Goal: Task Accomplishment & Management: Complete application form

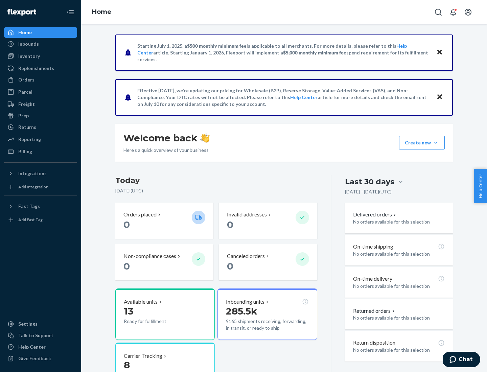
click at [435, 143] on button "Create new Create new inbound Create new order Create new product" at bounding box center [422, 143] width 46 height 14
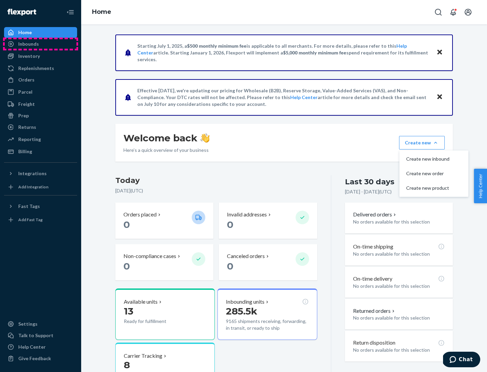
click at [41, 44] on div "Inbounds" at bounding box center [41, 43] width 72 height 9
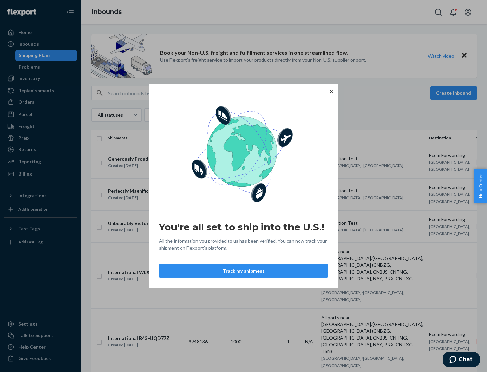
click at [41, 78] on div "You're all set to ship into the U.S.! All the information you provided to us ha…" at bounding box center [243, 186] width 487 height 372
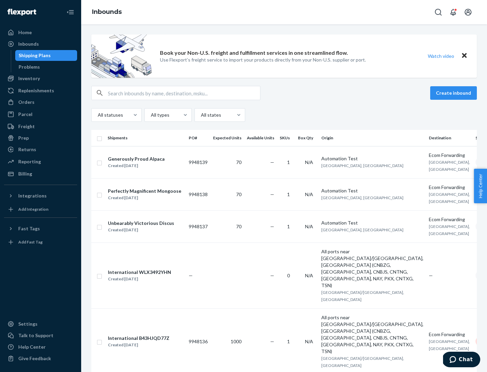
click at [284, 12] on div "Inbounds" at bounding box center [283, 12] width 405 height 24
click at [284, 115] on div "All statuses All types All states" at bounding box center [283, 115] width 385 height 14
click at [33, 55] on div "Shipping Plans" at bounding box center [35, 55] width 32 height 7
click at [454, 93] on button "Create inbound" at bounding box center [453, 93] width 47 height 14
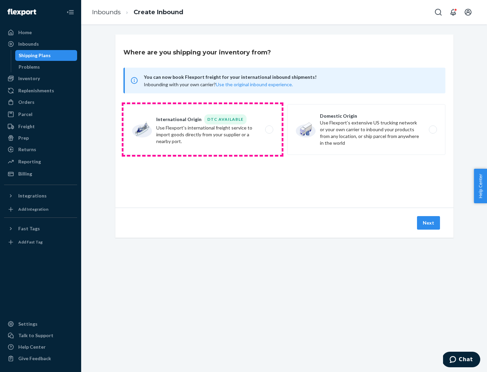
click at [202, 129] on label "International Origin DTC Available Use Flexport's international freight service…" at bounding box center [202, 129] width 158 height 51
click at [269, 129] on input "International Origin DTC Available Use Flexport's international freight service…" at bounding box center [271, 129] width 4 height 4
radio input "true"
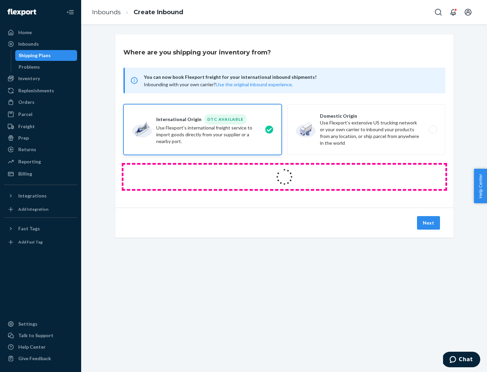
click at [284, 177] on icon at bounding box center [284, 177] width 20 height 20
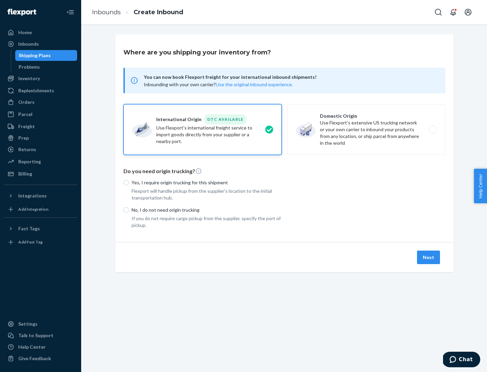
click at [206, 182] on p "Yes, I require origin trucking for this shipment" at bounding box center [206, 182] width 150 height 7
click at [129, 182] on input "Yes, I require origin trucking for this shipment" at bounding box center [125, 182] width 5 height 5
radio input "true"
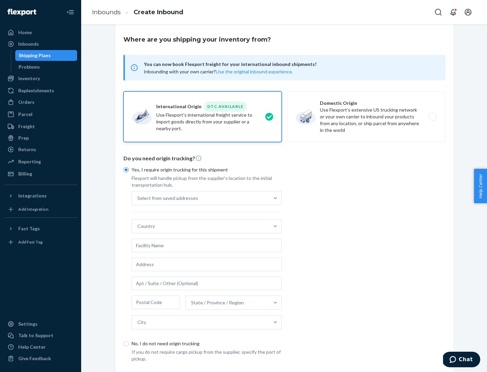
click at [200, 198] on div "Select from saved addresses" at bounding box center [200, 198] width 137 height 14
click at [138, 198] on input "Select from saved addresses" at bounding box center [137, 198] width 1 height 7
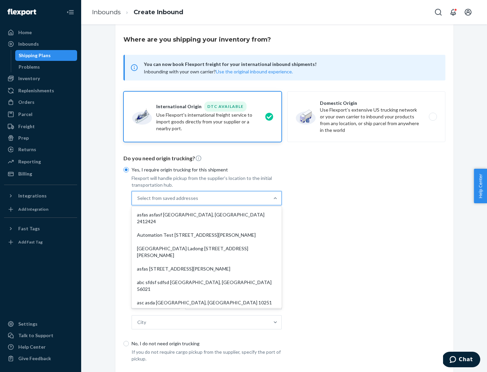
scroll to position [29, 0]
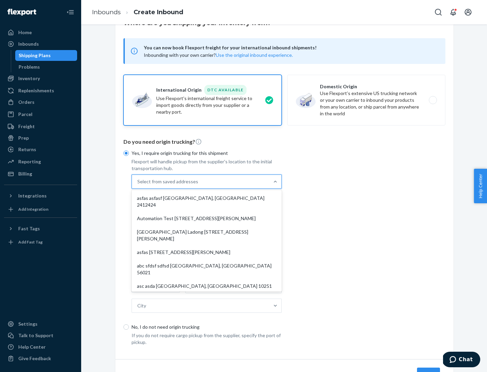
click at [206, 198] on div "asfas asfasf [GEOGRAPHIC_DATA], [GEOGRAPHIC_DATA] 2412424" at bounding box center [206, 201] width 147 height 20
click at [138, 185] on input "option asfas asfasf [GEOGRAPHIC_DATA], [GEOGRAPHIC_DATA] 2412424 focused, 1 of …" at bounding box center [137, 181] width 1 height 7
type input "asfas"
type input "asfasf"
type input "2412424"
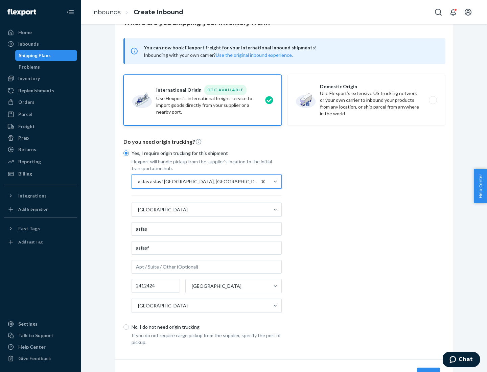
scroll to position [63, 0]
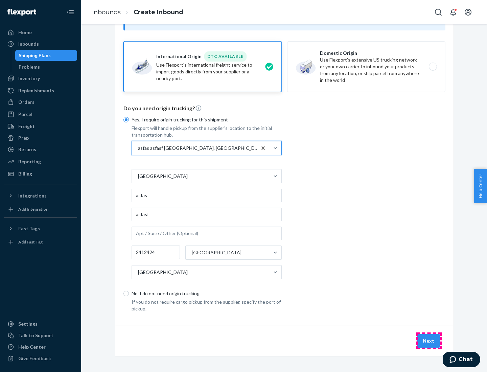
click at [428, 340] on button "Next" at bounding box center [428, 341] width 23 height 14
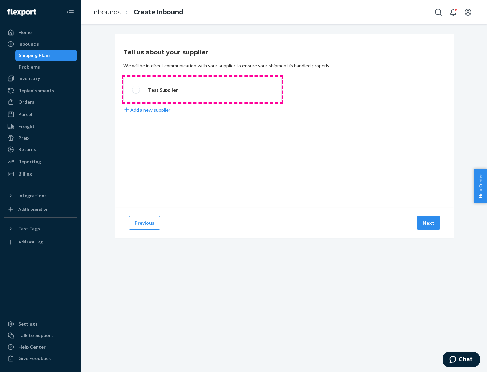
click at [202, 90] on label "Test Supplier" at bounding box center [202, 89] width 158 height 25
click at [136, 90] on input "Test Supplier" at bounding box center [134, 90] width 4 height 4
radio input "true"
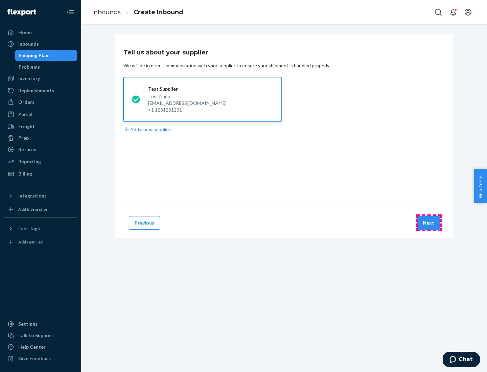
click at [428, 223] on button "Next" at bounding box center [428, 223] width 23 height 14
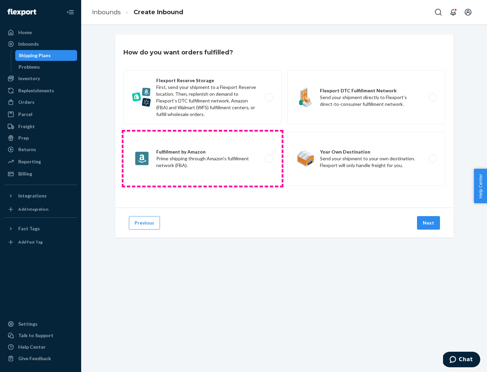
click at [202, 158] on label "Fulfillment by Amazon Prime shipping through Amazon’s fulfillment network (FBA)." at bounding box center [202, 158] width 158 height 54
click at [269, 158] on input "Fulfillment by Amazon Prime shipping through Amazon’s fulfillment network (FBA)." at bounding box center [271, 158] width 4 height 4
radio input "true"
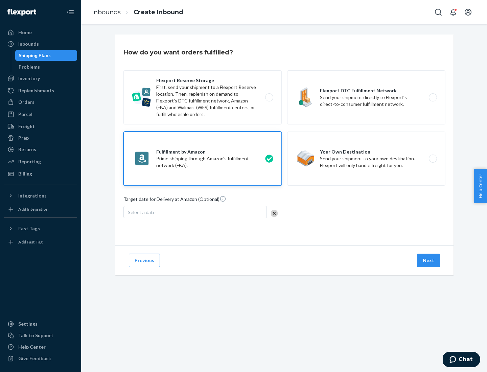
click at [428, 260] on button "Next" at bounding box center [428, 260] width 23 height 14
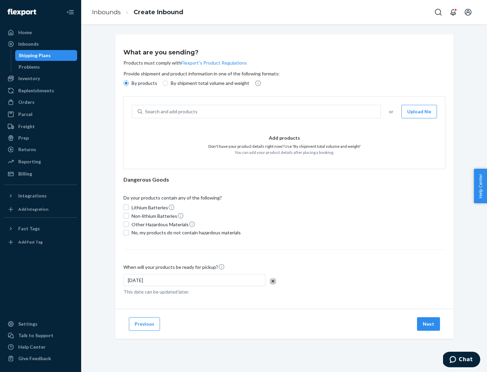
click at [208, 83] on p "By shipment total volume and weight" at bounding box center [210, 83] width 78 height 7
click at [168, 83] on input "By shipment total volume and weight" at bounding box center [165, 82] width 5 height 5
radio input "true"
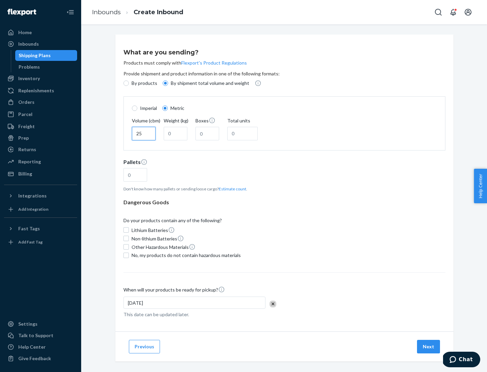
type input "25"
type input "100"
type input "50"
type input "500"
click at [231, 189] on button "Estimate count" at bounding box center [232, 189] width 27 height 6
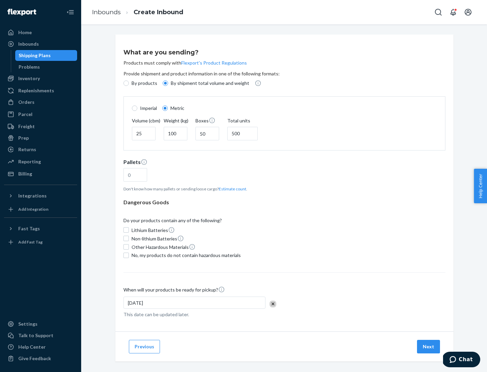
type input "16"
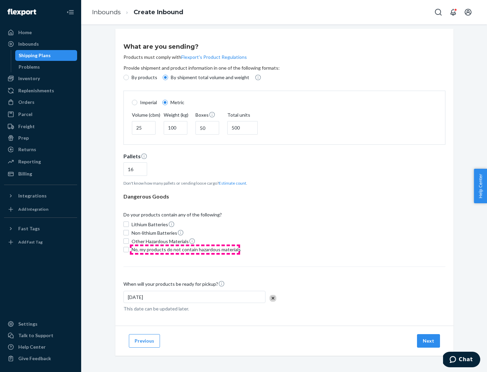
click at [185, 249] on span "No, my products do not contain hazardous materials" at bounding box center [185, 249] width 109 height 7
click at [129, 249] on input "No, my products do not contain hazardous materials" at bounding box center [125, 249] width 5 height 5
checkbox input "true"
click at [428, 340] on button "Next" at bounding box center [428, 341] width 23 height 14
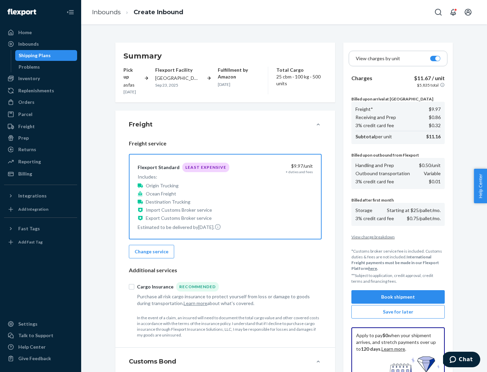
scroll to position [99, 0]
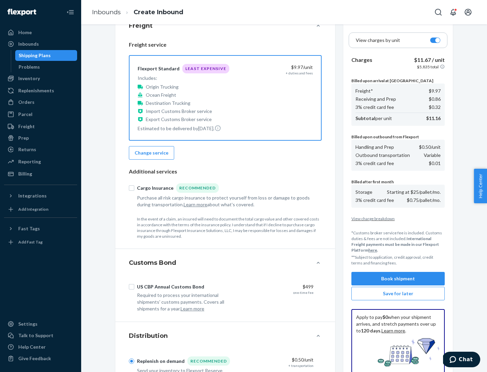
click at [398, 278] on button "Book shipment" at bounding box center [397, 279] width 93 height 14
